Goal: Task Accomplishment & Management: Manage account settings

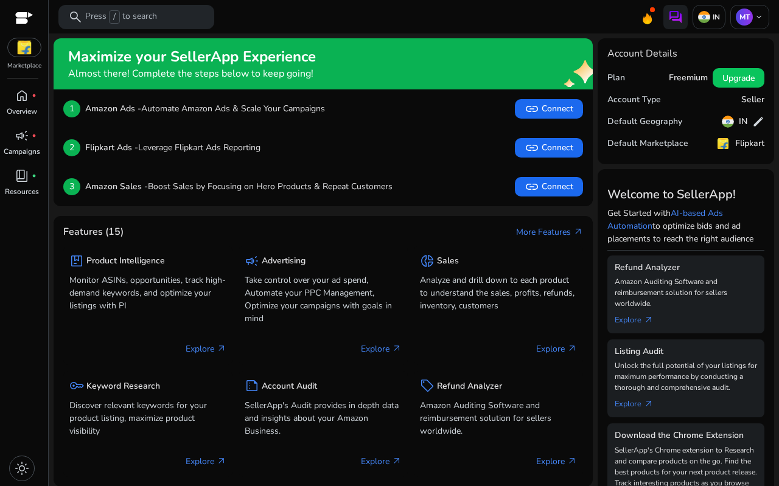
drag, startPoint x: 690, startPoint y: 285, endPoint x: 459, endPoint y: 156, distance: 264.8
click at [459, 156] on div "2 Flipkart Ads - Leverage Flipkart Ads Reporting link Connect" at bounding box center [323, 147] width 520 height 19
click at [754, 22] on span "keyboard_arrow_down" at bounding box center [759, 17] width 10 height 10
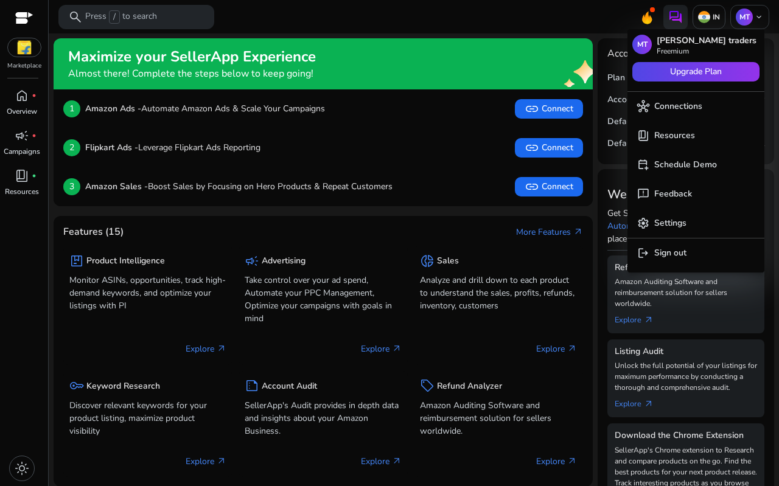
click at [25, 48] on div at bounding box center [389, 243] width 779 height 486
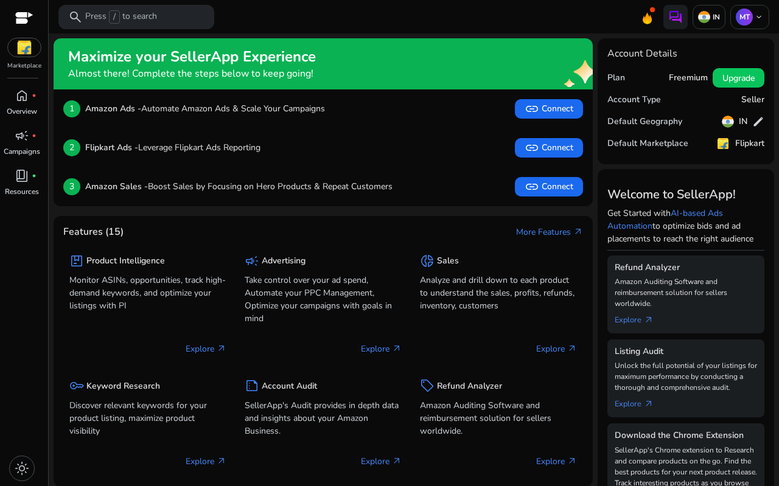
click at [26, 48] on img at bounding box center [24, 47] width 33 height 18
click at [704, 15] on img at bounding box center [704, 17] width 12 height 12
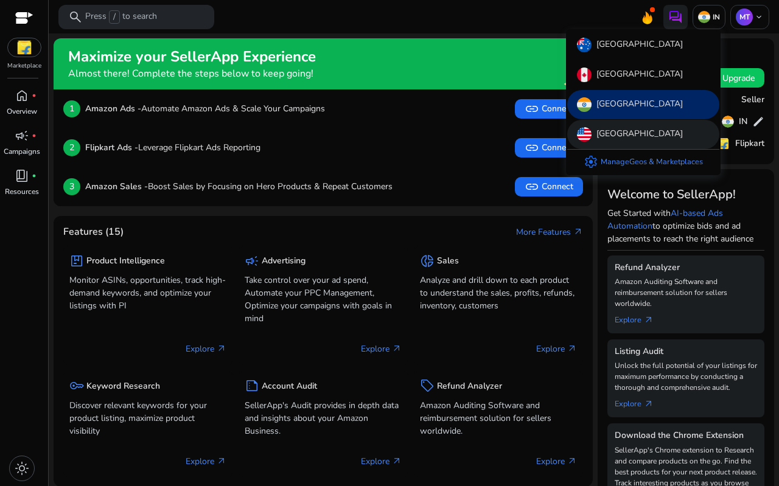
click at [621, 130] on p "[GEOGRAPHIC_DATA]" at bounding box center [639, 134] width 86 height 15
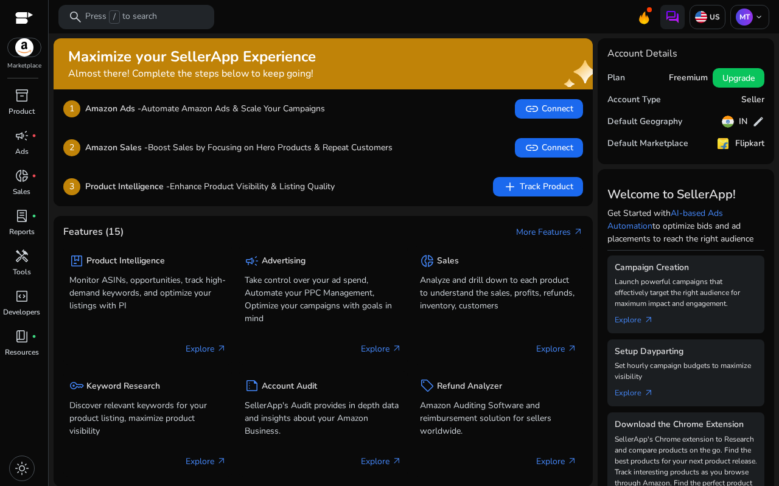
click at [10, 59] on div "Marketplace" at bounding box center [24, 35] width 48 height 71
click at [17, 55] on img at bounding box center [24, 47] width 33 height 18
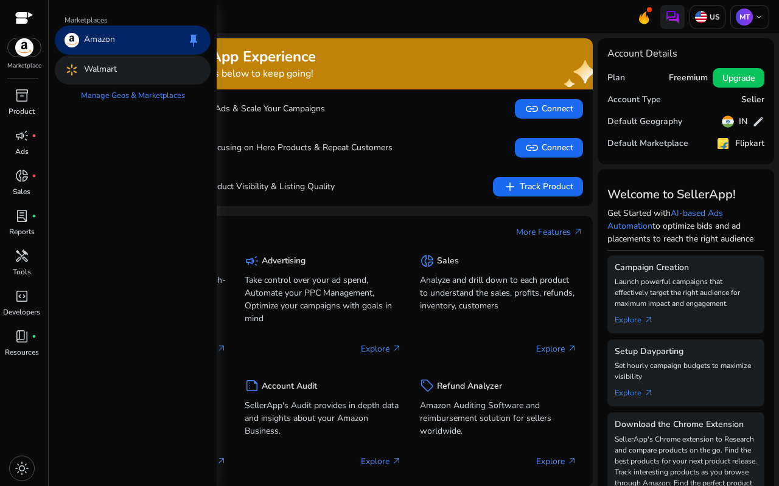
click at [196, 73] on div "Walmart" at bounding box center [133, 69] width 156 height 29
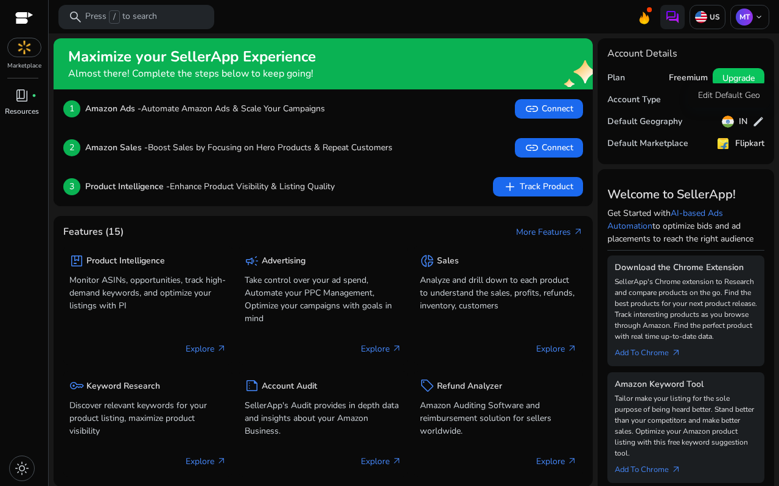
click at [753, 117] on span "edit" at bounding box center [758, 122] width 12 height 12
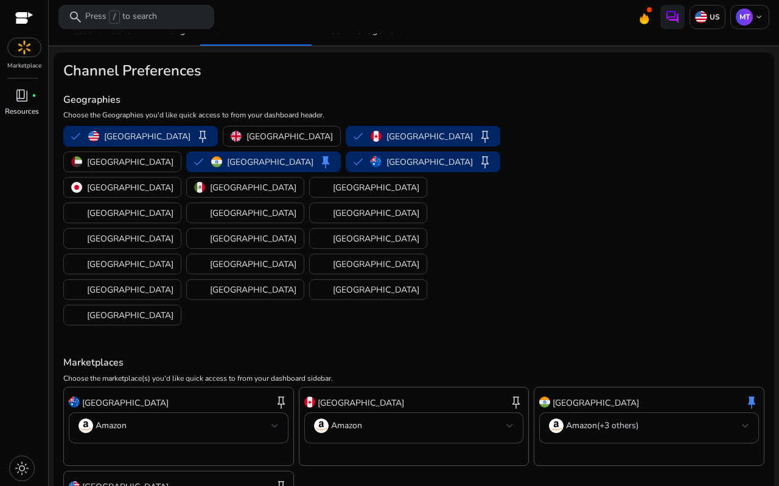
scroll to position [26, 0]
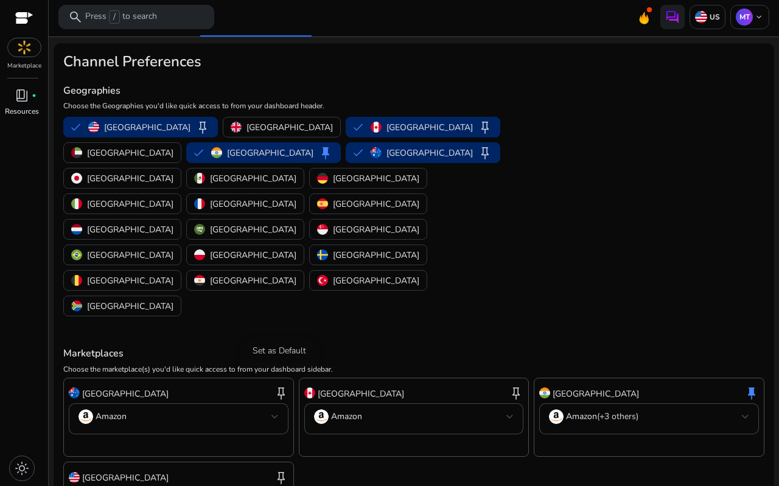
click at [279, 470] on span "keep" at bounding box center [281, 477] width 15 height 15
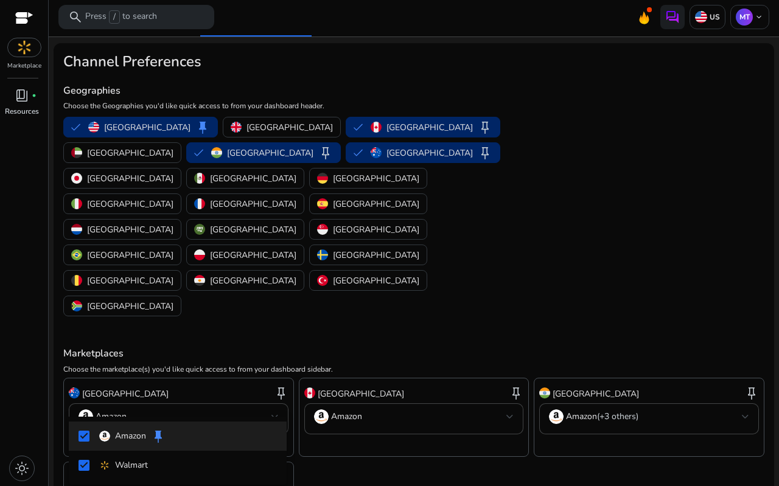
click at [445, 399] on div at bounding box center [389, 243] width 779 height 486
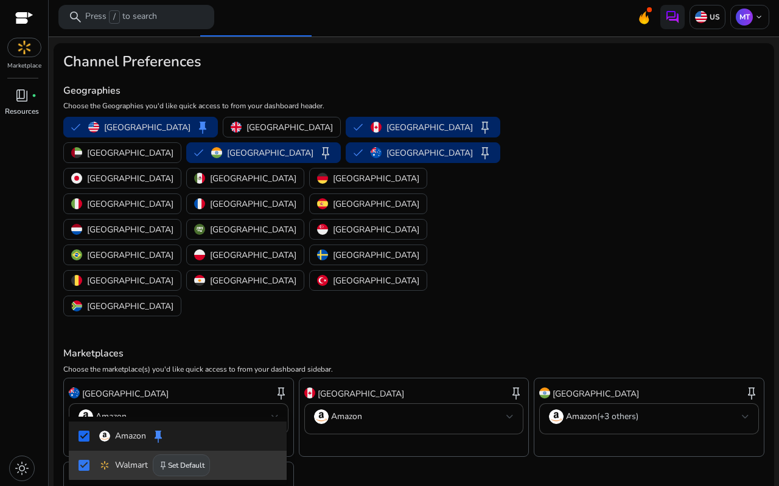
click at [179, 462] on button "keep Set Default" at bounding box center [181, 466] width 57 height 22
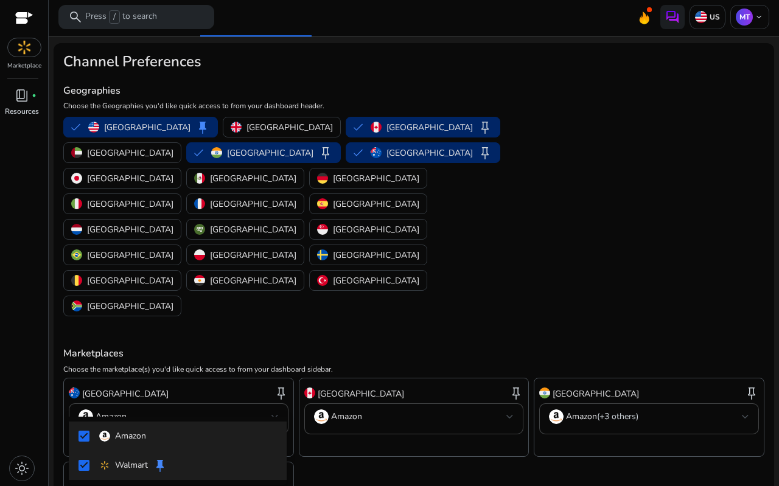
click at [352, 405] on div at bounding box center [389, 243] width 779 height 486
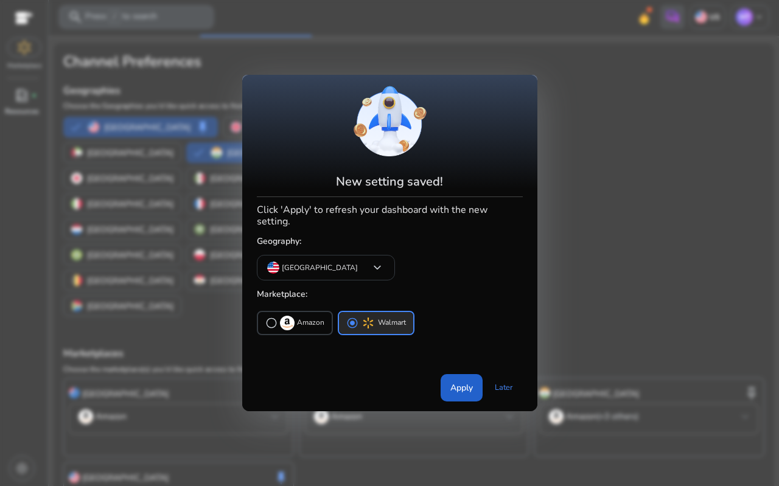
click at [460, 385] on span "Apply" at bounding box center [461, 388] width 23 height 13
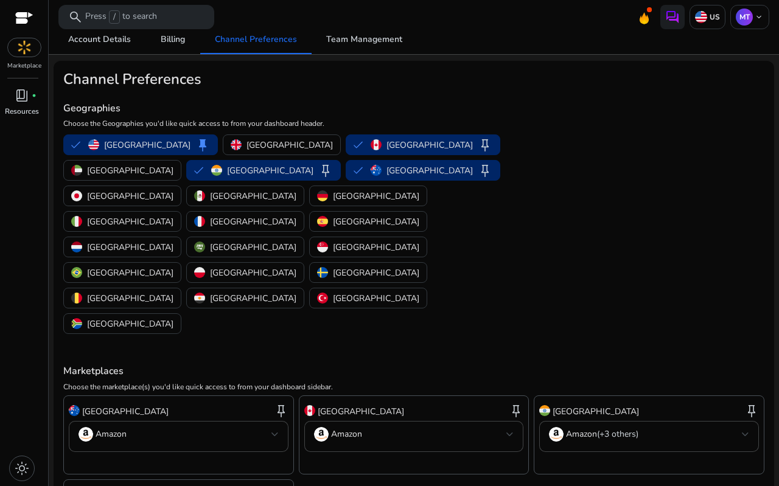
scroll to position [0, 0]
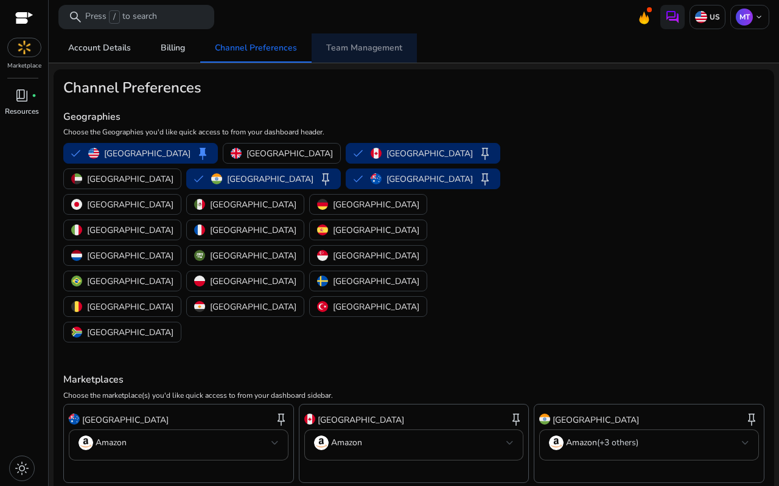
click at [365, 46] on span "Team Management" at bounding box center [364, 48] width 76 height 9
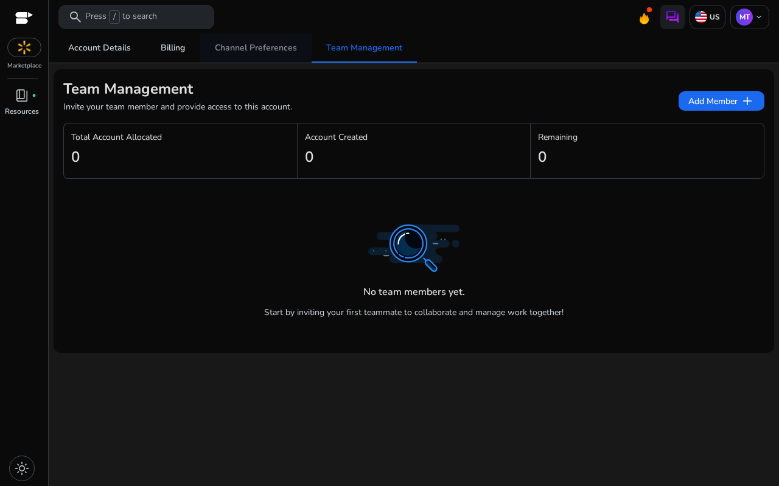
click at [253, 47] on span "Channel Preferences" at bounding box center [256, 48] width 82 height 9
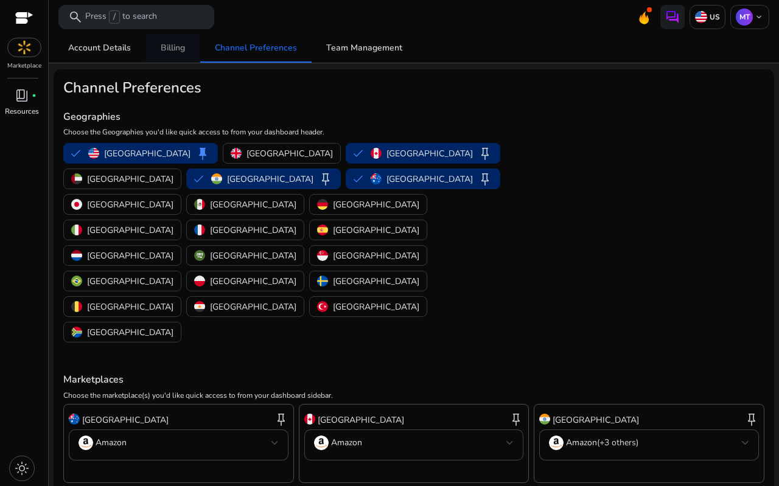
click at [169, 52] on span "Billing" at bounding box center [173, 48] width 24 height 9
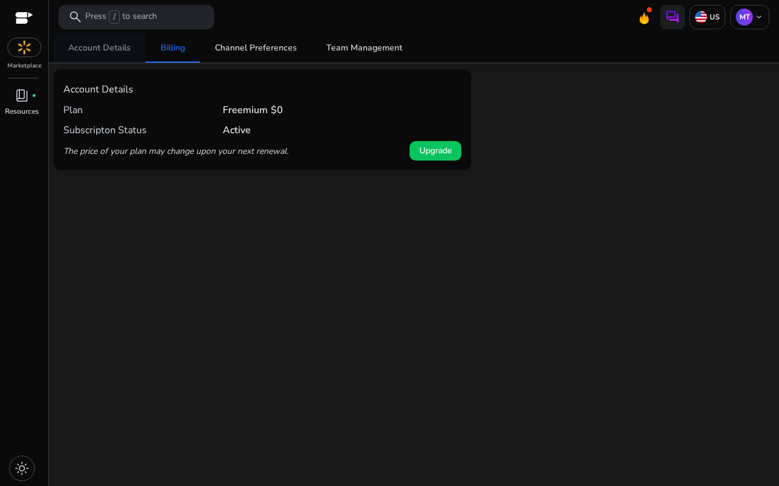
click at [110, 56] on span "Account Details" at bounding box center [99, 47] width 63 height 29
